Goal: Transaction & Acquisition: Purchase product/service

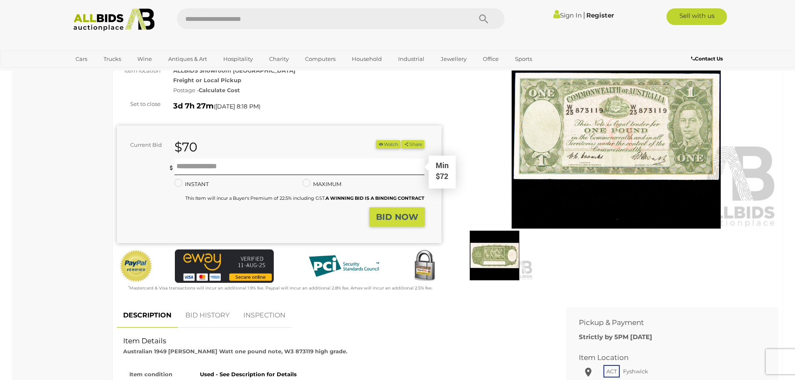
scroll to position [125, 0]
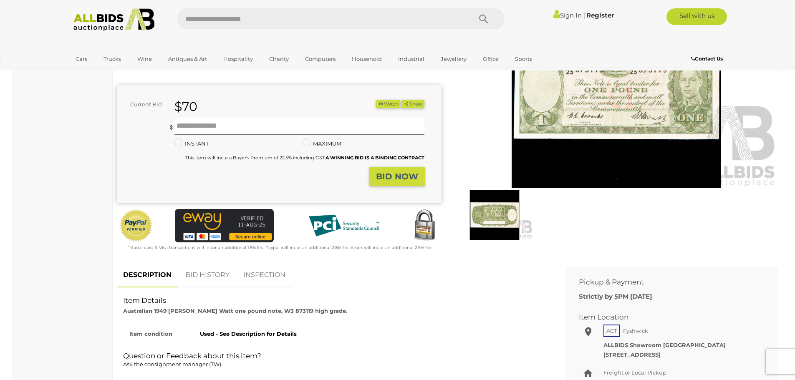
click at [212, 273] on link "BID HISTORY" at bounding box center [207, 275] width 57 height 25
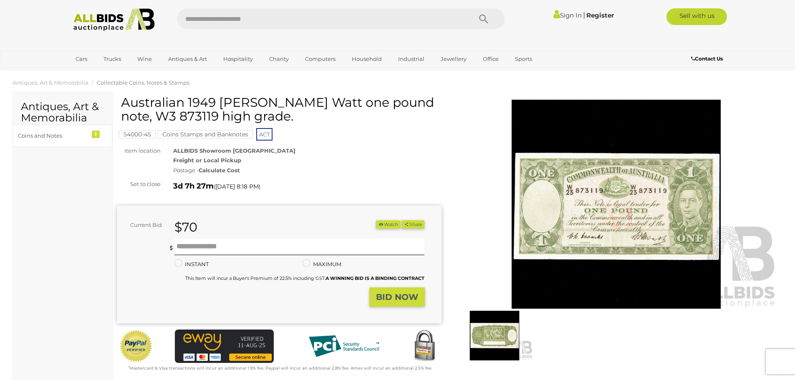
scroll to position [0, 0]
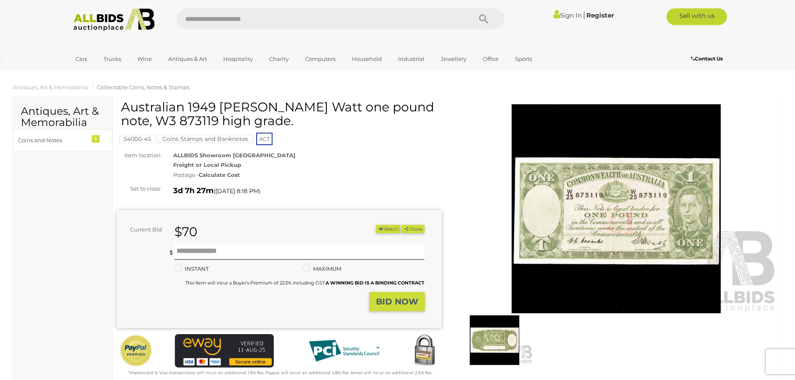
click at [569, 15] on link "Sign In" at bounding box center [567, 15] width 28 height 8
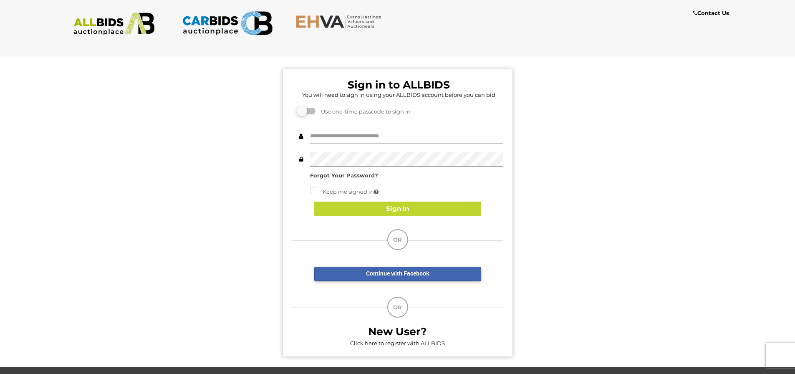
type input "**********"
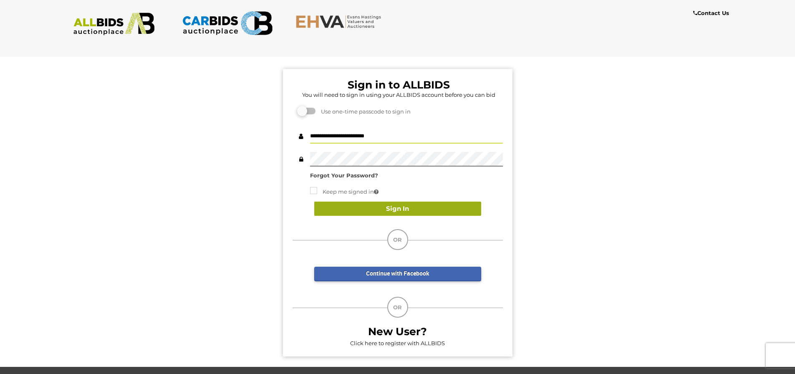
click at [400, 209] on button "Sign In" at bounding box center [397, 209] width 167 height 15
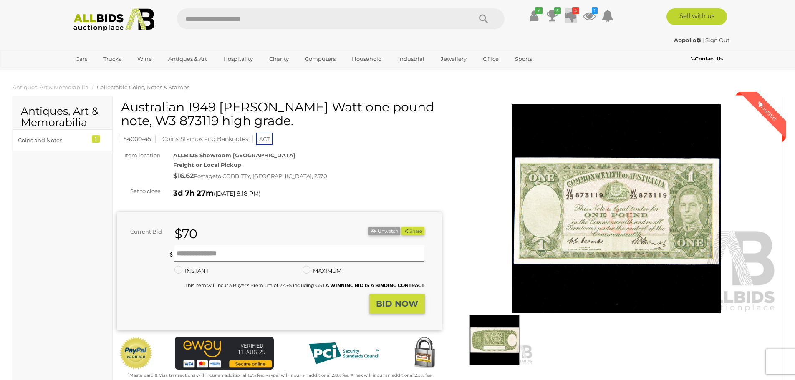
click at [572, 12] on icon "4" at bounding box center [575, 10] width 7 height 7
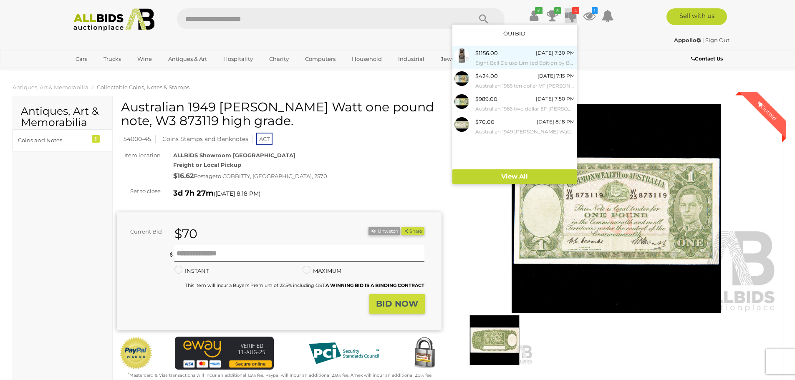
click at [502, 49] on div "$1156.00 [DATE] 7:30 PM Eight Ball Deluxe Limited Edition by Bally Manufacturin…" at bounding box center [524, 57] width 99 height 19
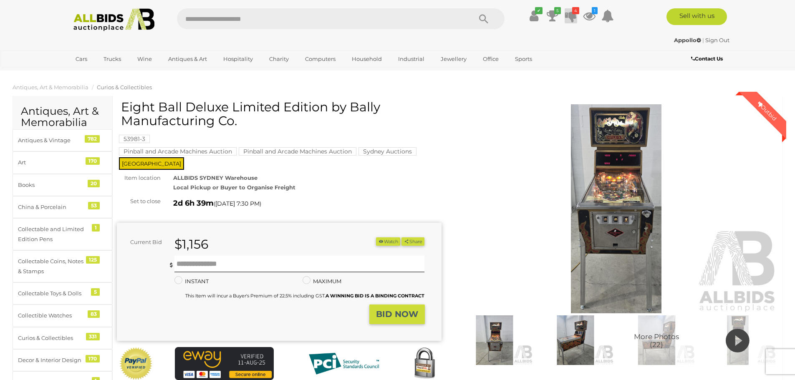
click at [572, 15] on icon at bounding box center [571, 15] width 12 height 15
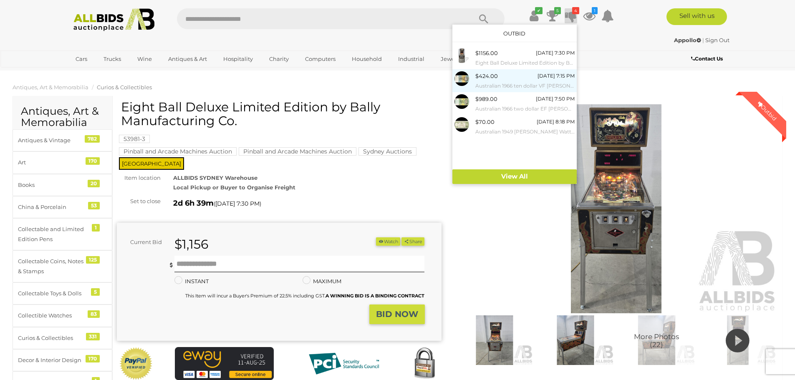
click at [502, 76] on div "$424.00 Thursday 7:15 PM Australian 1966 ten dollar VF Coombs Randall STAR note." at bounding box center [524, 80] width 99 height 19
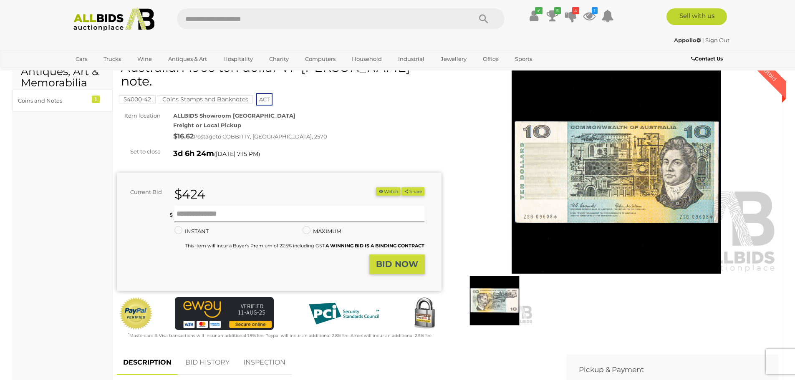
scroll to position [42, 0]
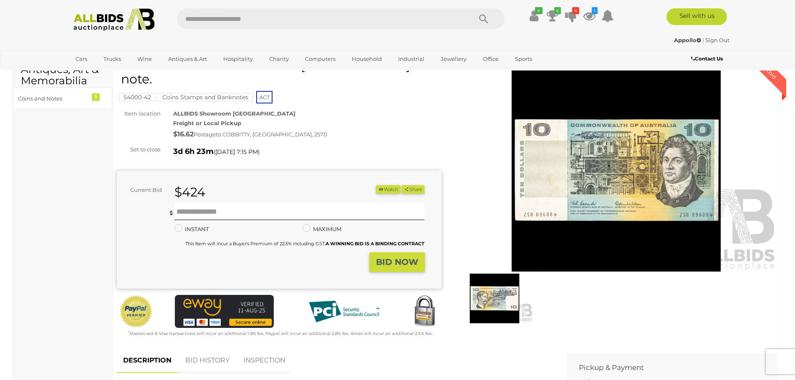
click at [217, 194] on div "$424" at bounding box center [245, 192] width 154 height 14
click at [393, 258] on strong "BID NOW" at bounding box center [397, 262] width 42 height 10
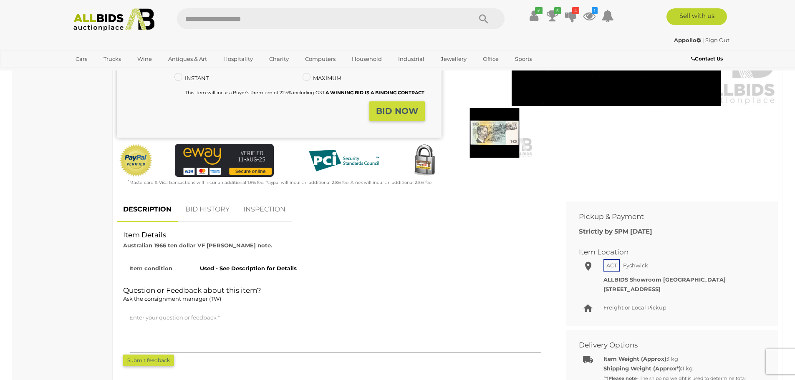
scroll to position [209, 0]
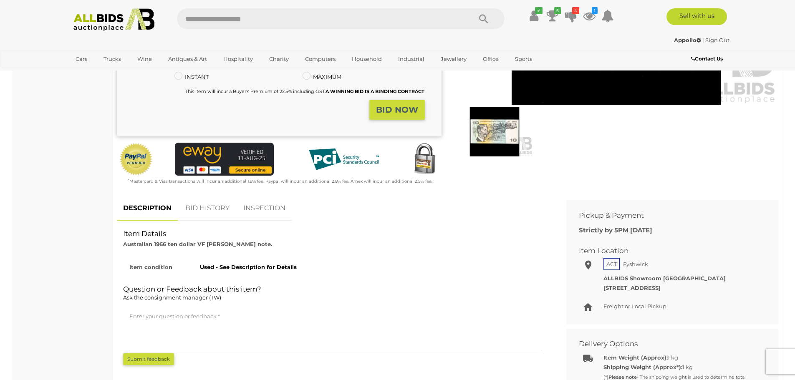
click at [214, 212] on link "BID HISTORY" at bounding box center [207, 208] width 57 height 25
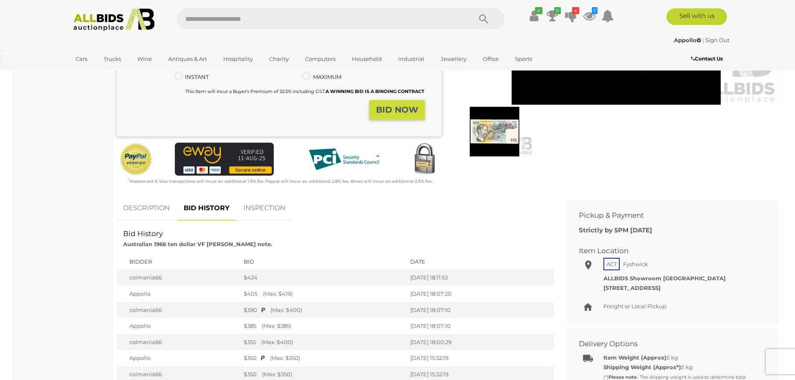
click at [399, 111] on strong "BID NOW" at bounding box center [397, 110] width 42 height 10
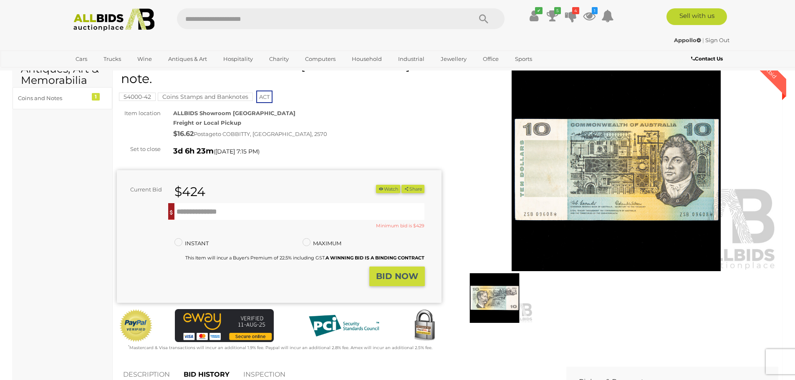
scroll to position [42, 0]
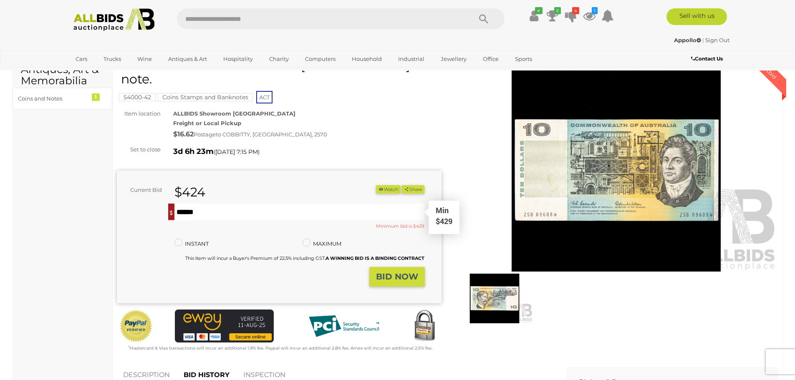
click at [213, 208] on input "text" at bounding box center [299, 212] width 250 height 17
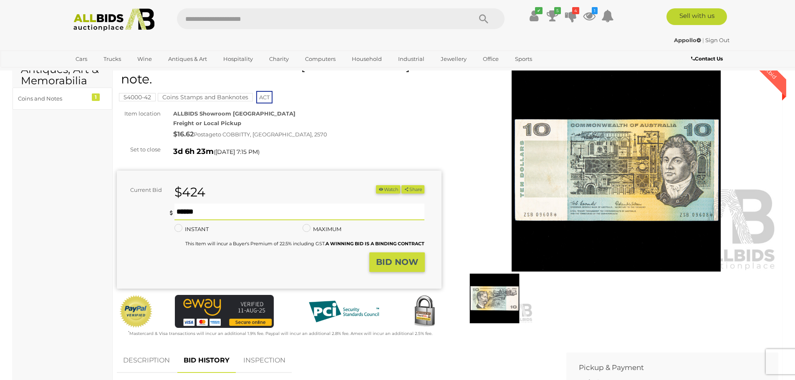
type input "***"
click at [407, 265] on strong "BID NOW" at bounding box center [397, 262] width 42 height 10
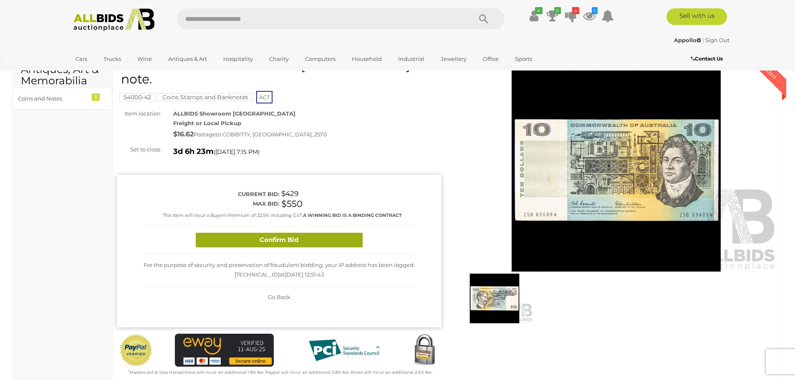
click at [300, 242] on button "Confirm Bid" at bounding box center [279, 240] width 167 height 15
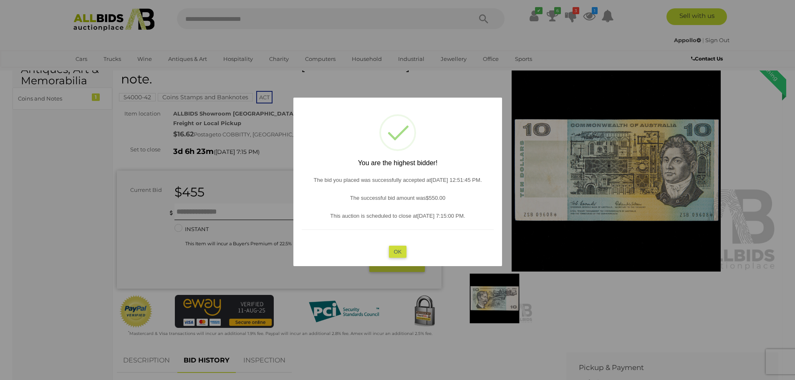
click at [399, 249] on button "OK" at bounding box center [397, 251] width 18 height 12
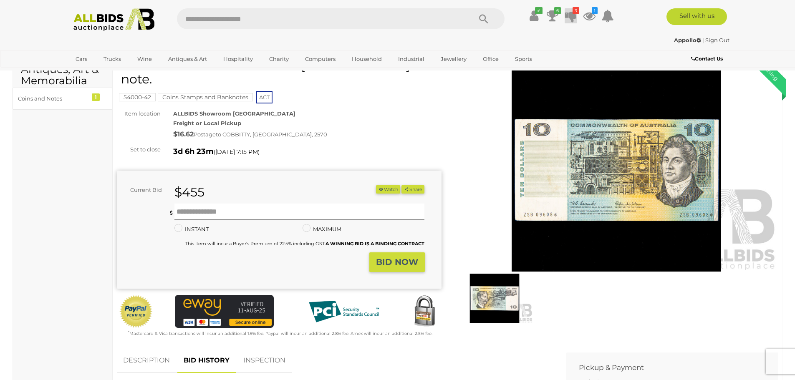
click at [573, 14] on icon "3" at bounding box center [575, 10] width 7 height 7
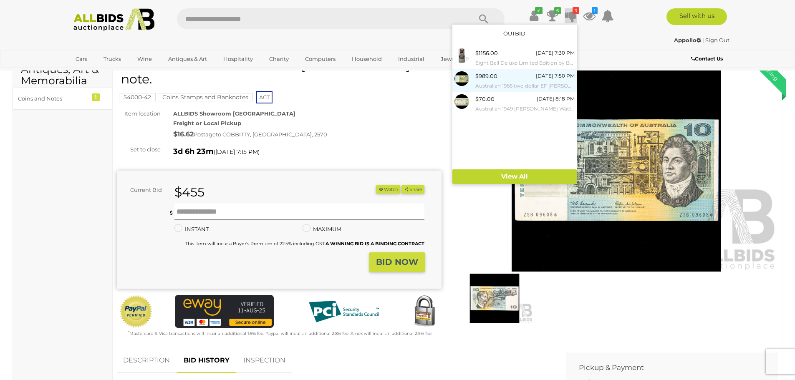
click at [501, 73] on div "$989.00 Thursday 7:50 PM Australian 1966 two dollar EF Coombs Randall STAR note." at bounding box center [524, 80] width 99 height 19
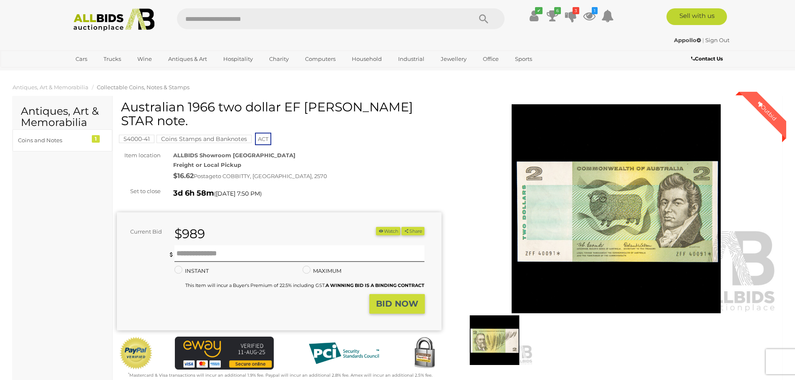
click at [646, 179] on img at bounding box center [616, 208] width 325 height 209
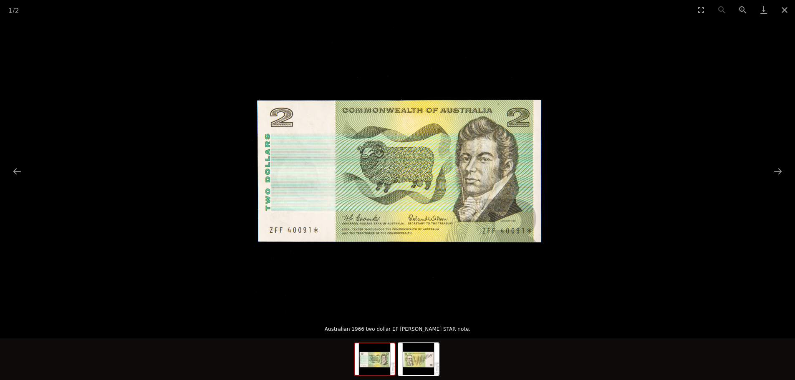
click at [590, 127] on picture at bounding box center [397, 167] width 795 height 295
click at [784, 9] on button "Close gallery" at bounding box center [784, 10] width 21 height 20
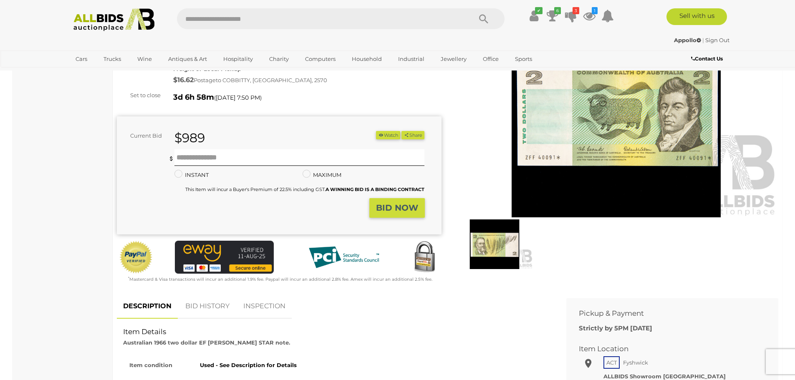
scroll to position [125, 0]
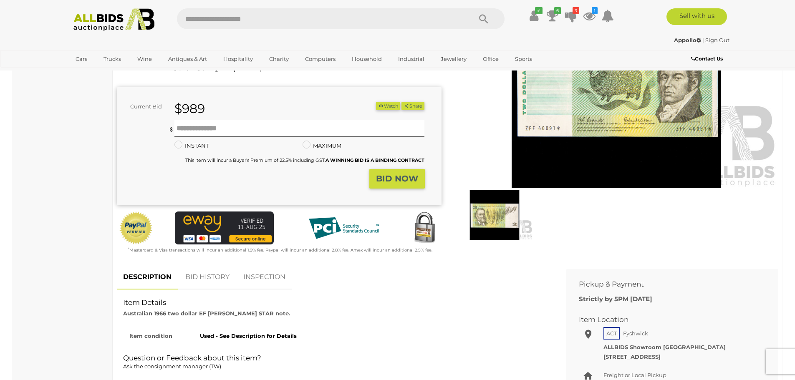
click at [209, 275] on link "BID HISTORY" at bounding box center [207, 277] width 57 height 25
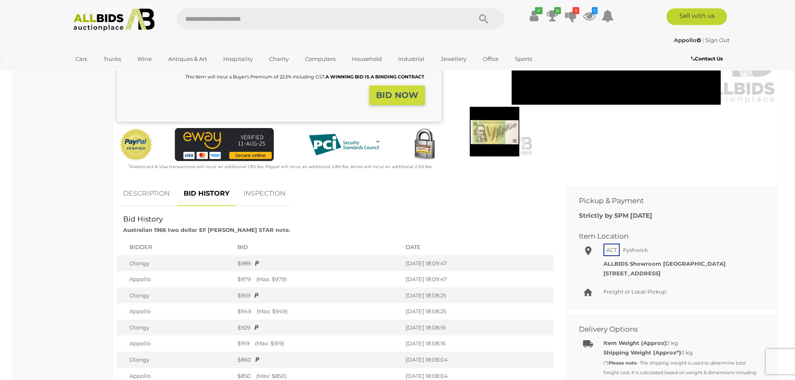
scroll to position [0, 0]
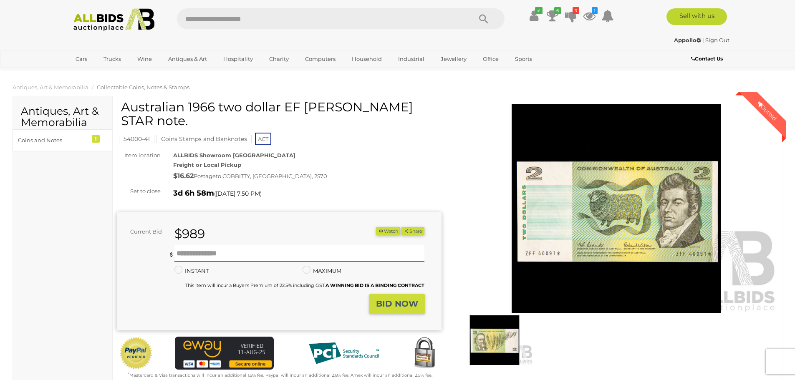
click at [233, 229] on div "$989" at bounding box center [245, 234] width 154 height 14
click at [228, 234] on div "$989" at bounding box center [245, 234] width 154 height 14
click at [229, 252] on input "text" at bounding box center [299, 253] width 250 height 17
type input "***"
click at [388, 297] on button "BID NOW" at bounding box center [396, 304] width 55 height 20
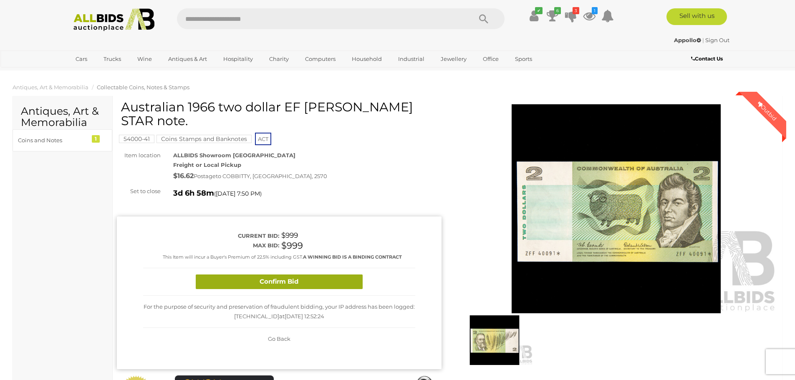
click at [328, 282] on button "Confirm Bid" at bounding box center [279, 282] width 167 height 15
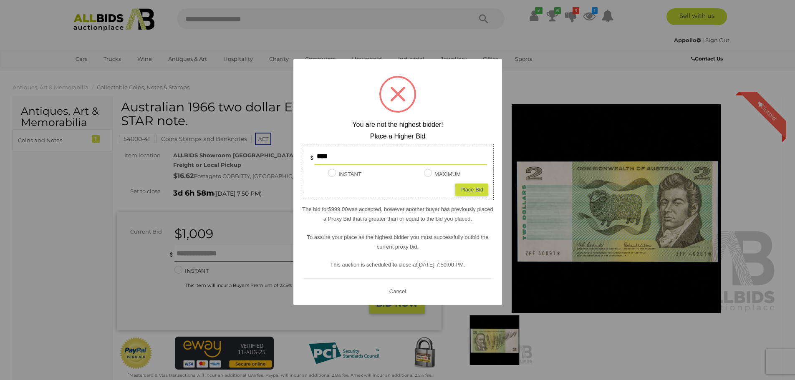
drag, startPoint x: 344, startPoint y: 158, endPoint x: 308, endPoint y: 158, distance: 36.3
click at [308, 158] on div "****" at bounding box center [397, 157] width 179 height 17
type input "****"
click at [466, 187] on div "Place Bid" at bounding box center [471, 189] width 33 height 12
type input "****"
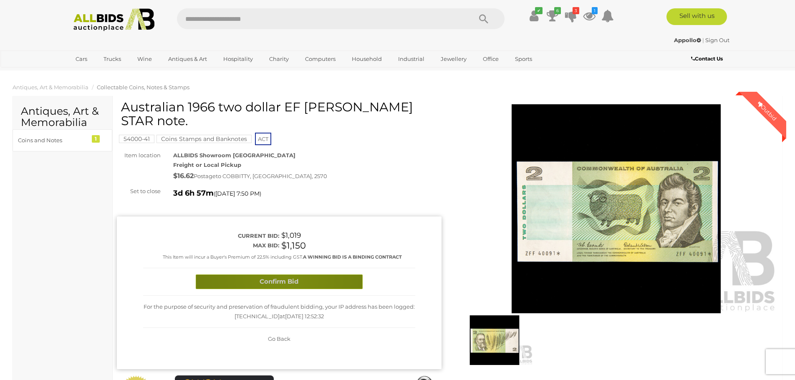
click at [285, 276] on button "Confirm Bid" at bounding box center [279, 282] width 167 height 15
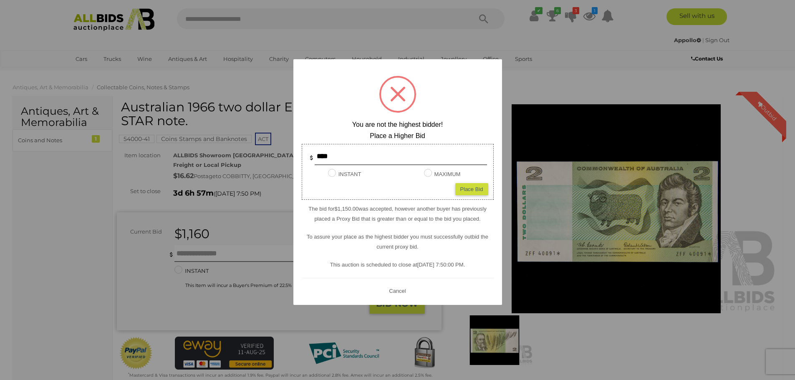
click at [393, 90] on span at bounding box center [397, 93] width 15 height 15
click at [398, 91] on span at bounding box center [397, 93] width 15 height 15
drag, startPoint x: 400, startPoint y: 290, endPoint x: 407, endPoint y: 287, distance: 8.1
click at [401, 290] on button "Cancel" at bounding box center [397, 291] width 22 height 10
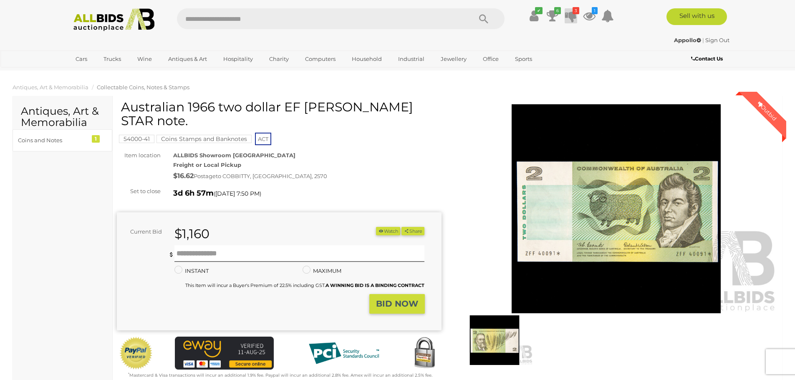
click at [578, 10] on ul "✔ Your account is up to date Transaction History Current Bids" at bounding box center [564, 15] width 107 height 15
click at [574, 12] on icon "3" at bounding box center [575, 10] width 7 height 7
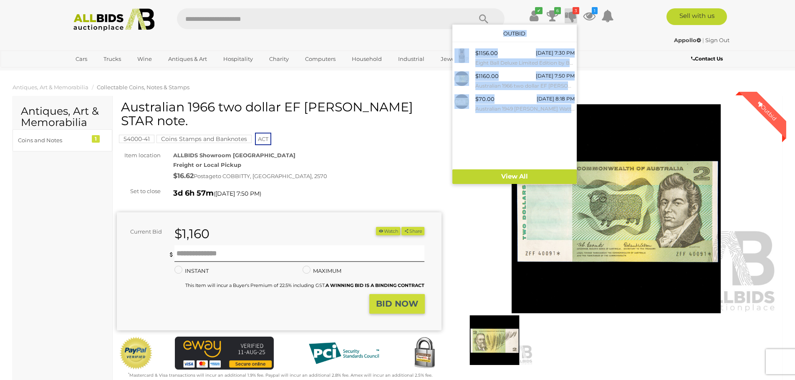
click at [503, 127] on div "$1156.00 Wednesday 7:30 PM Eight Ball Deluxe Limited Edition by Bally Manufactu…" at bounding box center [514, 107] width 124 height 123
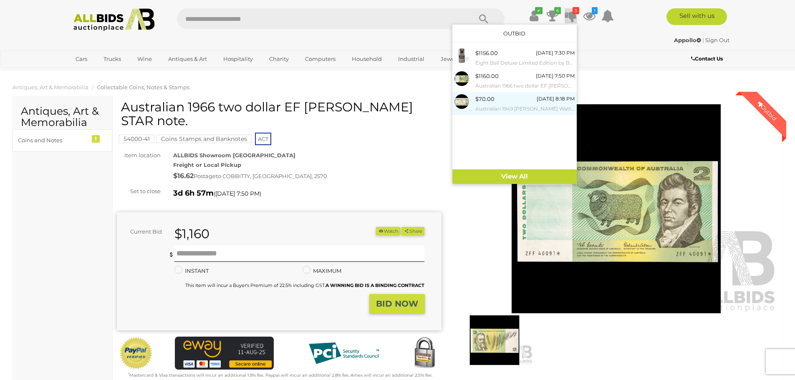
click at [492, 102] on div "$70.00" at bounding box center [484, 99] width 19 height 10
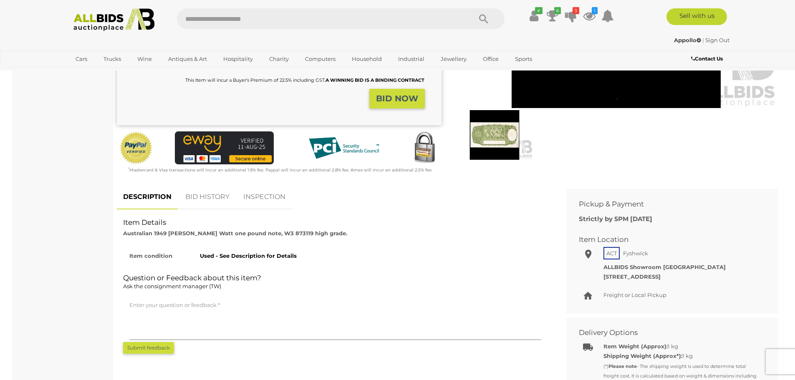
scroll to position [209, 0]
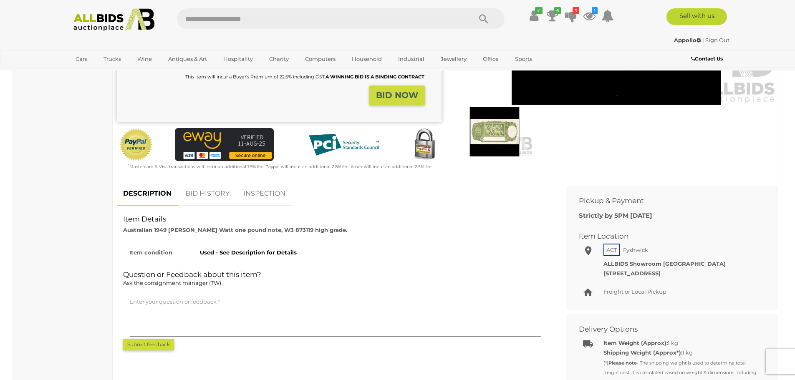
click at [209, 193] on link "BID HISTORY" at bounding box center [207, 193] width 57 height 25
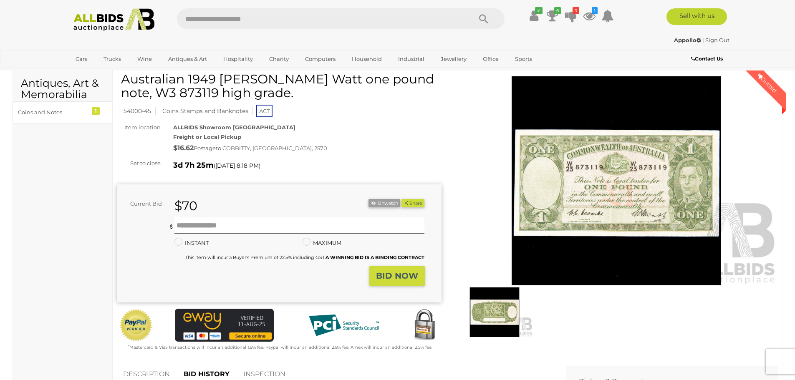
scroll to position [0, 0]
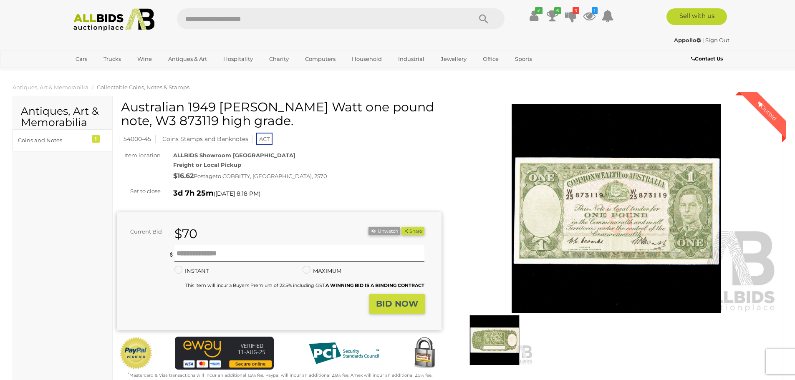
click at [210, 233] on div "$70" at bounding box center [245, 234] width 154 height 14
click at [209, 234] on div "$70" at bounding box center [245, 234] width 154 height 14
click at [214, 250] on input "text" at bounding box center [299, 253] width 250 height 17
type input "**"
click at [389, 298] on button "BID NOW" at bounding box center [396, 304] width 55 height 20
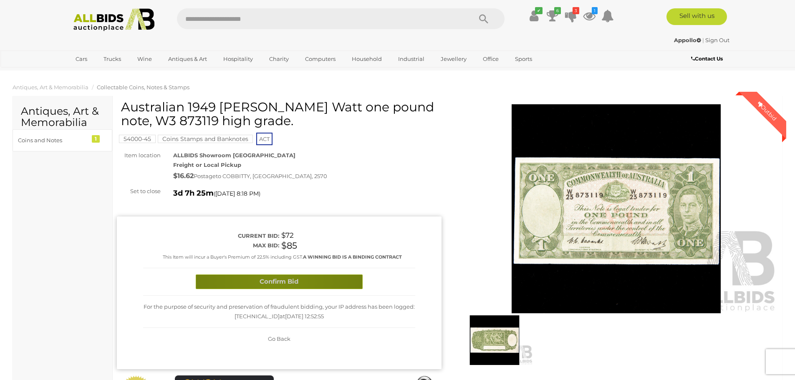
click at [274, 280] on button "Confirm Bid" at bounding box center [279, 282] width 167 height 15
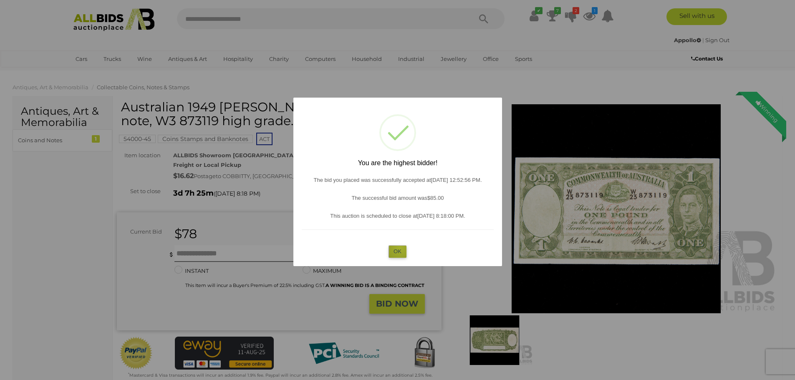
click at [400, 248] on button "OK" at bounding box center [397, 251] width 18 height 12
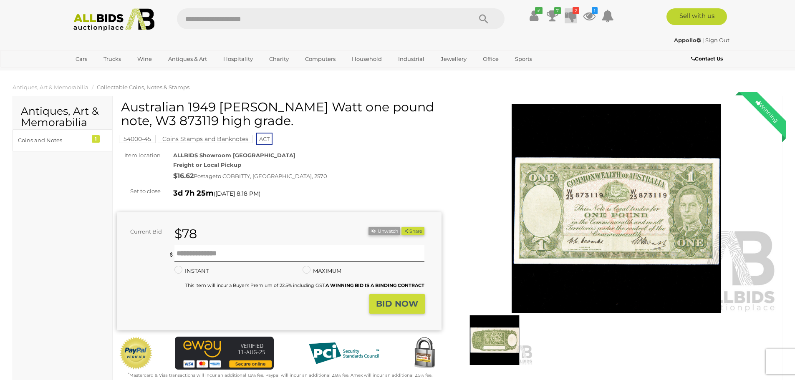
click at [570, 13] on icon at bounding box center [571, 15] width 12 height 15
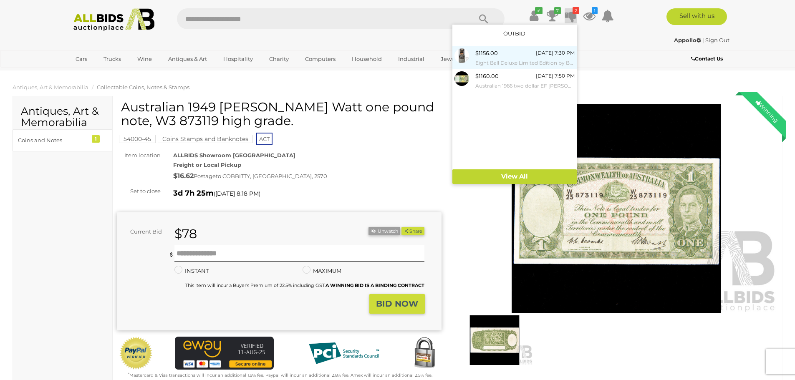
click at [497, 55] on div "$1156.00 Wednesday 7:30 PM Eight Ball Deluxe Limited Edition by Bally Manufactu…" at bounding box center [524, 57] width 99 height 19
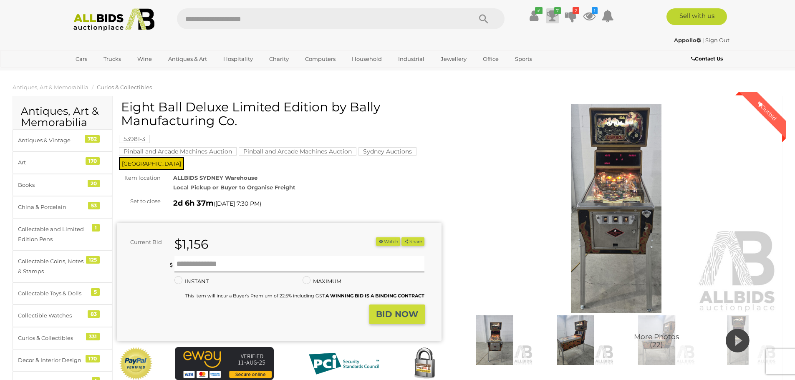
click at [551, 10] on icon at bounding box center [553, 15] width 12 height 15
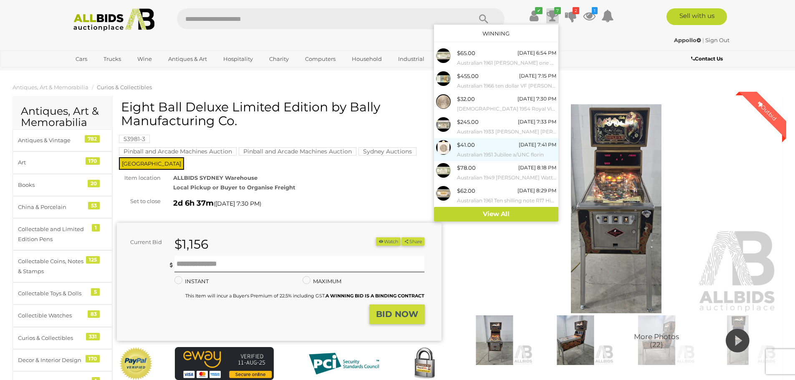
click at [494, 145] on div "$41.00 [DATE] 7:41 PM Australian 1951 Jubilee a/UNC florin" at bounding box center [506, 149] width 99 height 19
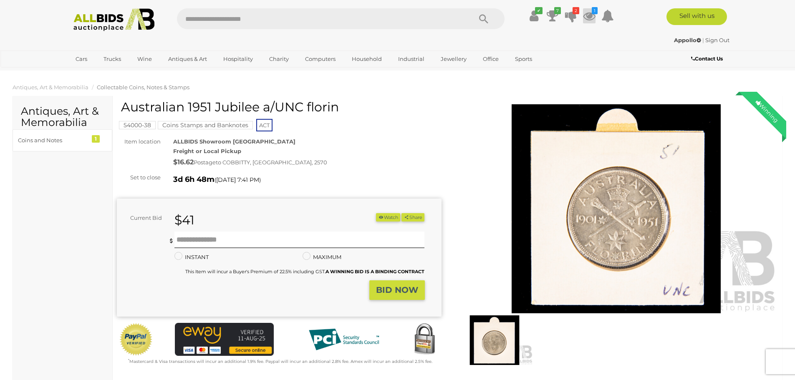
click at [591, 13] on icon at bounding box center [589, 15] width 13 height 15
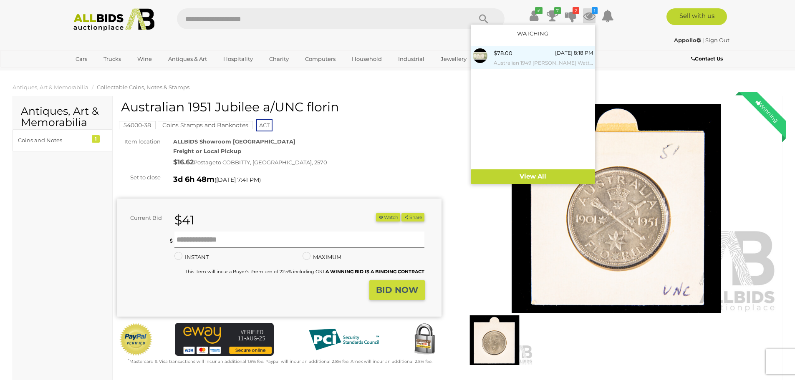
click at [520, 53] on div "$78.00 [DATE] 8:18 PM Australian 1949 [PERSON_NAME] Watt one pound note, W3 873…" at bounding box center [543, 57] width 99 height 19
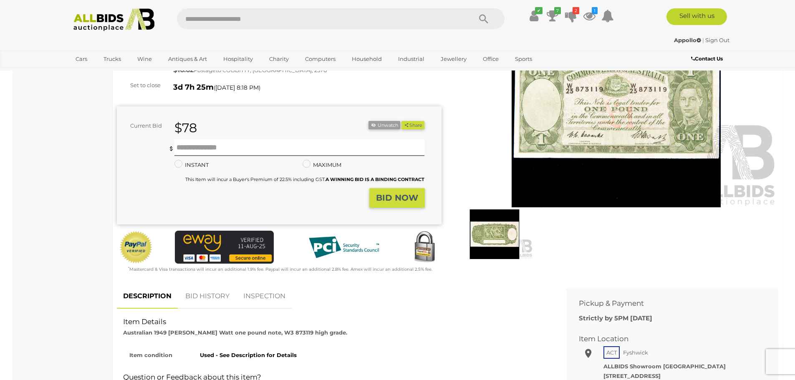
scroll to position [250, 0]
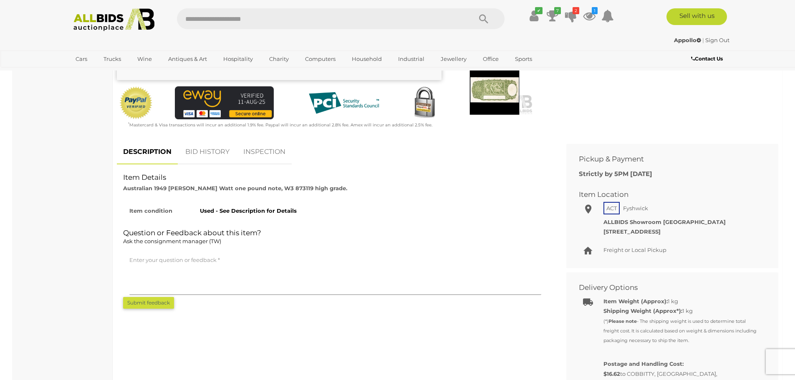
click at [208, 151] on link "BID HISTORY" at bounding box center [207, 152] width 57 height 25
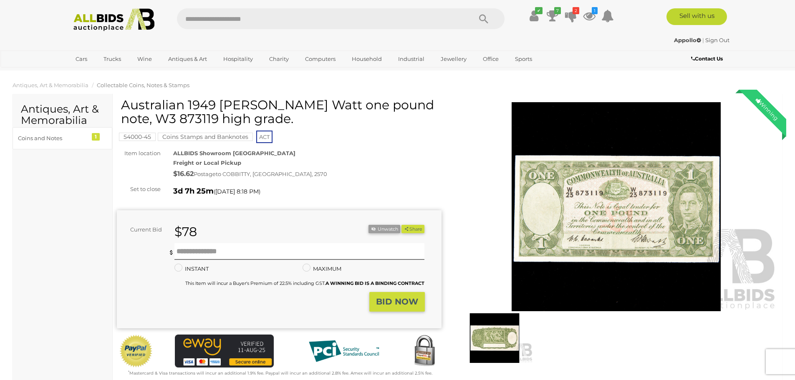
scroll to position [0, 0]
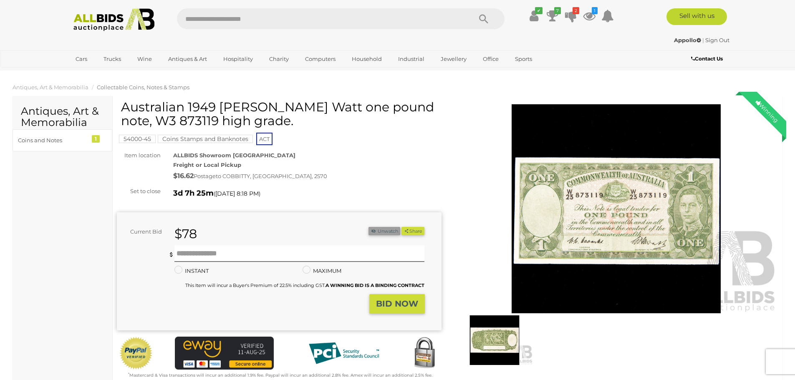
click at [387, 230] on button "Unwatch" at bounding box center [384, 231] width 32 height 9
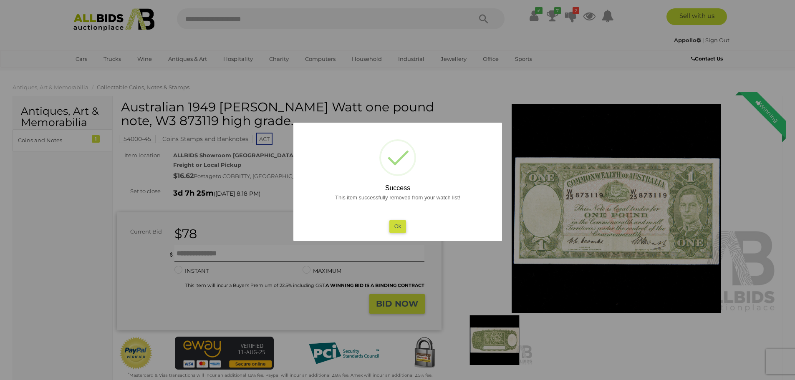
click at [396, 227] on button "Ok" at bounding box center [397, 226] width 17 height 12
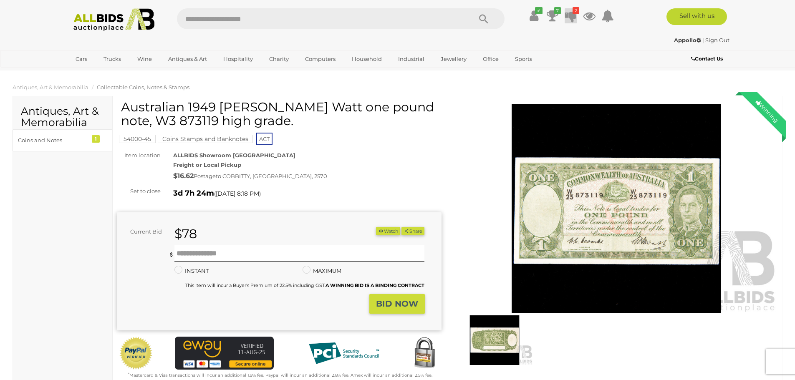
click at [571, 15] on icon at bounding box center [571, 15] width 12 height 15
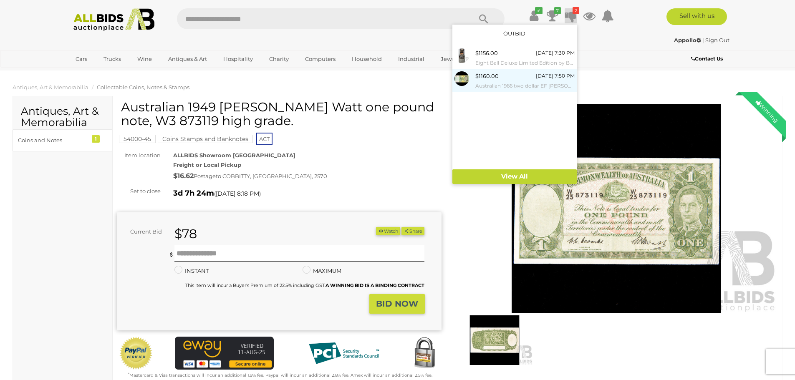
click at [496, 80] on div "$1160.00" at bounding box center [486, 76] width 23 height 10
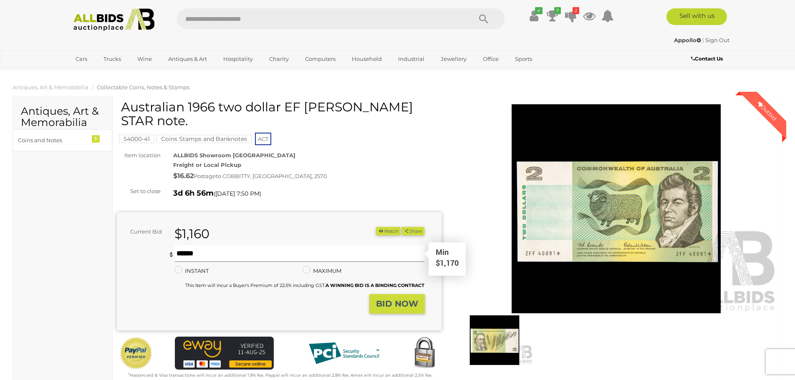
click at [217, 251] on input "text" at bounding box center [299, 253] width 250 height 17
type input "****"
click at [394, 301] on strong "BID NOW" at bounding box center [397, 304] width 42 height 10
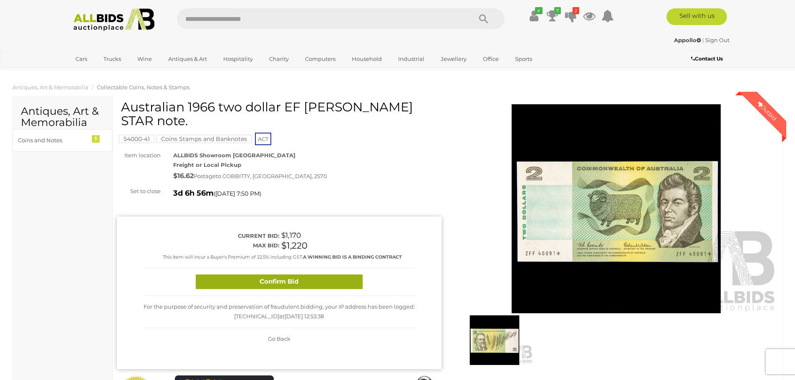
click at [326, 285] on button "Confirm Bid" at bounding box center [279, 282] width 167 height 15
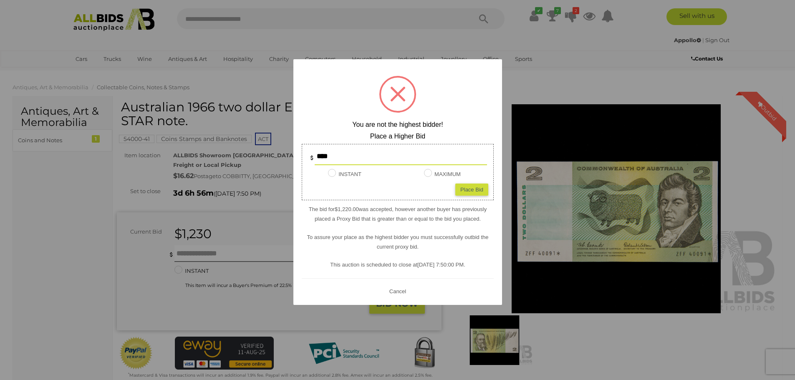
click at [395, 290] on button "Cancel" at bounding box center [397, 291] width 22 height 10
